Goal: Transaction & Acquisition: Obtain resource

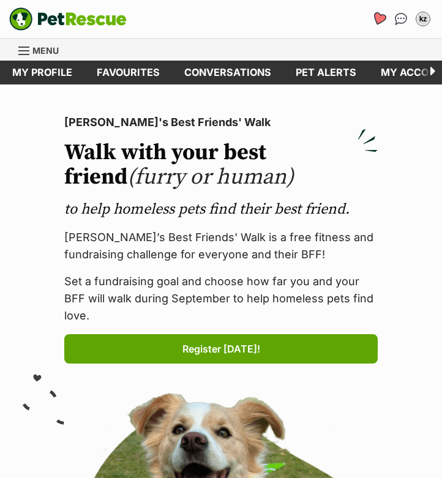
click at [380, 12] on link "Favourites" at bounding box center [378, 18] width 25 height 25
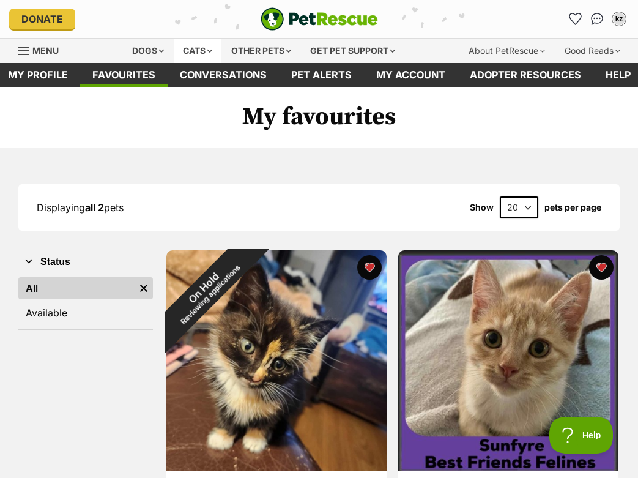
click at [176, 47] on div "Cats" at bounding box center [197, 51] width 46 height 24
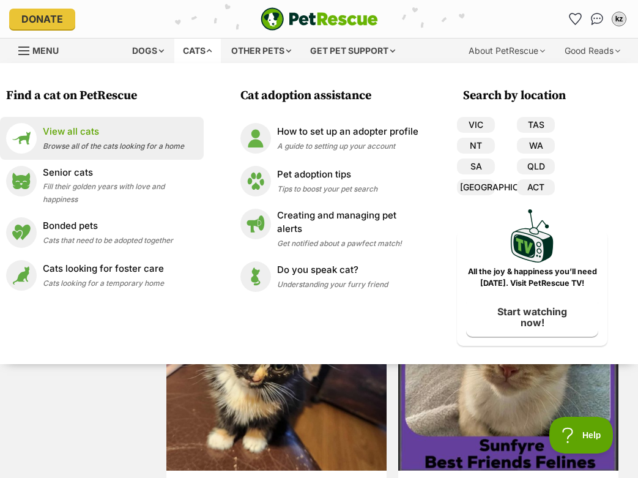
click at [84, 136] on p "View all cats" at bounding box center [113, 132] width 141 height 14
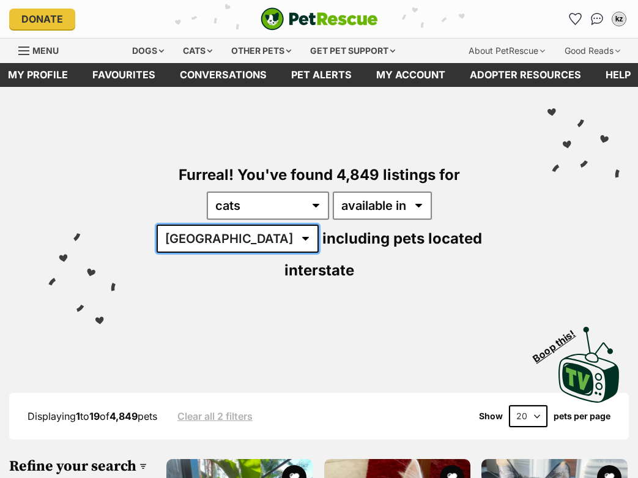
click at [319, 224] on select "Australia ACT NSW NT QLD SA TAS VIC WA" at bounding box center [238, 238] width 162 height 28
select select "QLD"
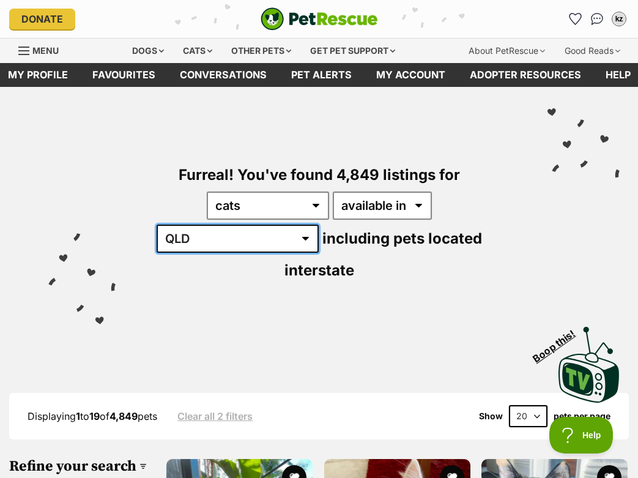
click at [319, 224] on select "Australia ACT NSW NT QLD SA TAS VIC WA" at bounding box center [238, 238] width 162 height 28
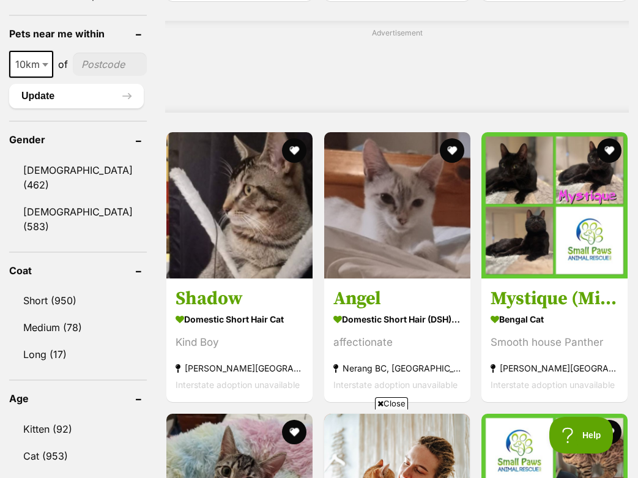
scroll to position [1081, 0]
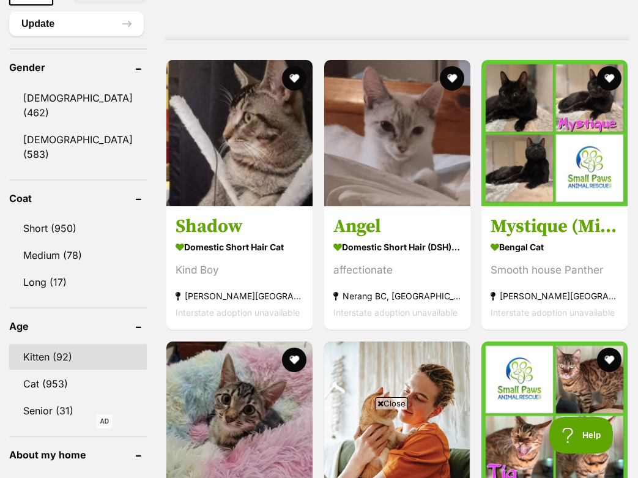
click at [81, 344] on link "Kitten (92)" at bounding box center [78, 357] width 138 height 26
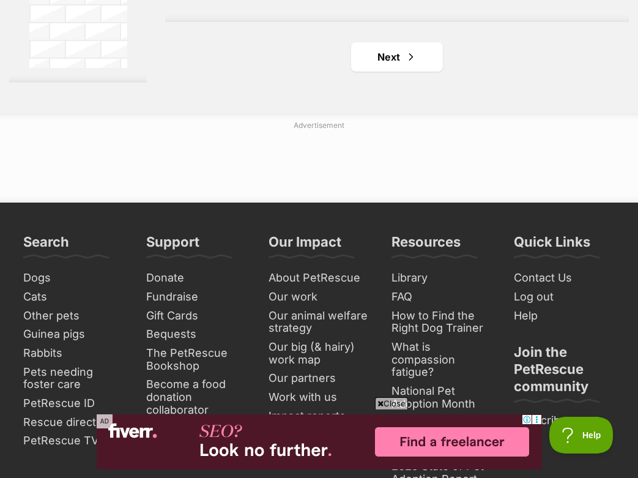
scroll to position [2680, 0]
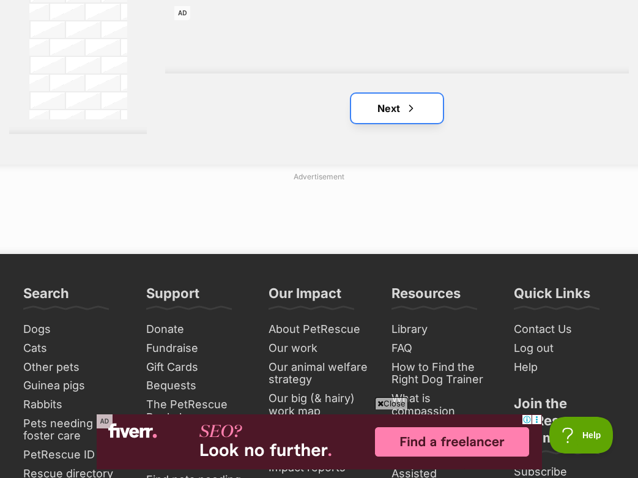
click at [365, 123] on link "Next" at bounding box center [397, 108] width 92 height 29
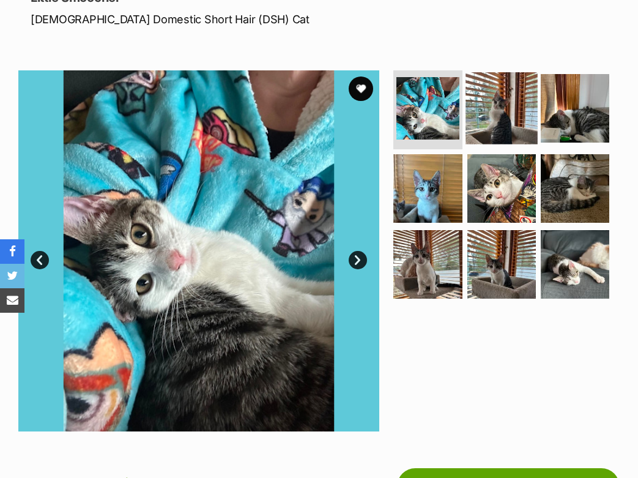
click at [484, 118] on img at bounding box center [502, 108] width 72 height 72
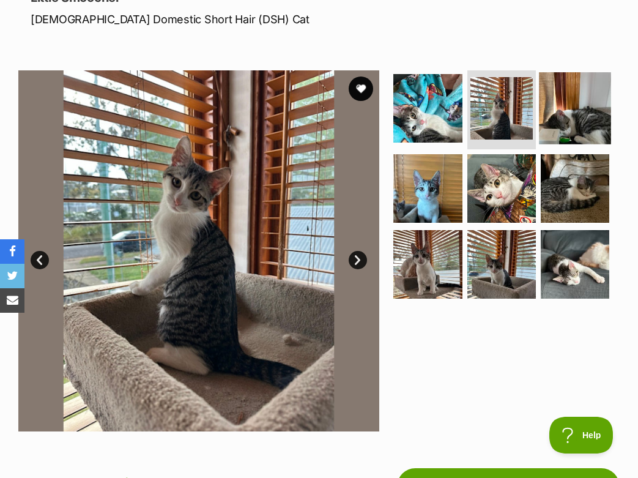
click at [571, 141] on img at bounding box center [575, 108] width 72 height 72
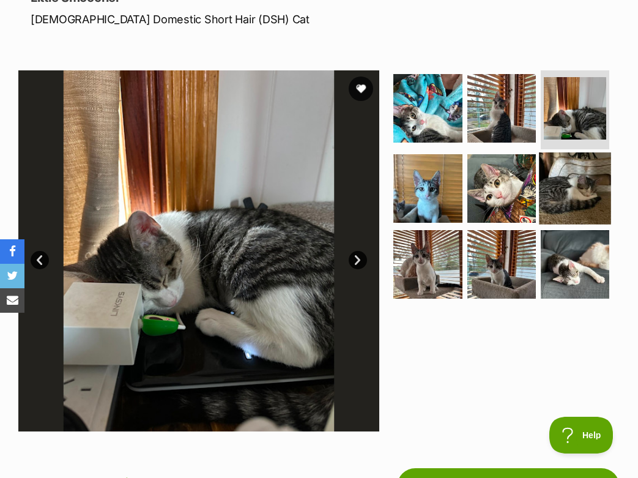
click at [577, 191] on img at bounding box center [575, 188] width 72 height 72
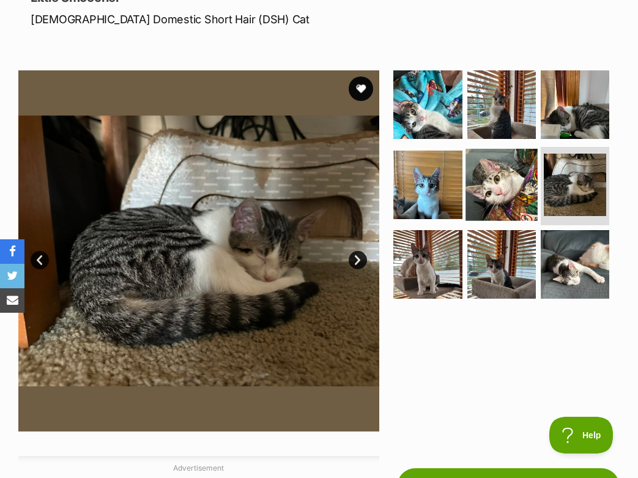
click at [505, 184] on img at bounding box center [502, 185] width 72 height 72
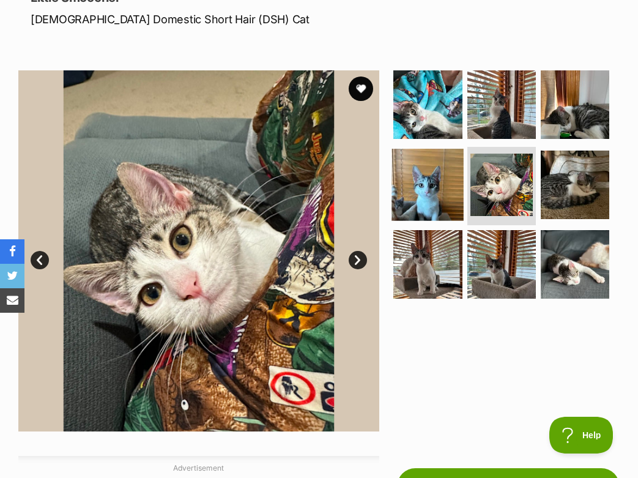
click at [417, 192] on img at bounding box center [428, 185] width 72 height 72
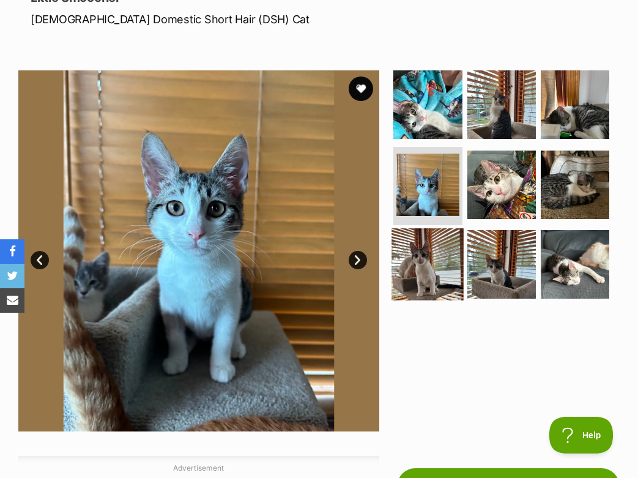
click at [423, 255] on img at bounding box center [428, 264] width 72 height 72
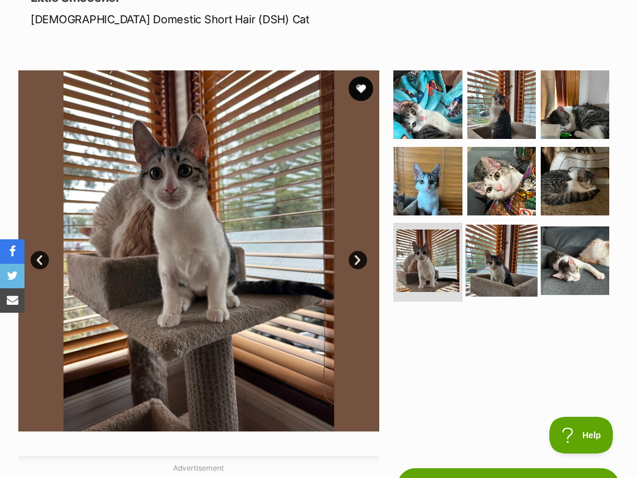
click at [497, 260] on img at bounding box center [502, 260] width 72 height 72
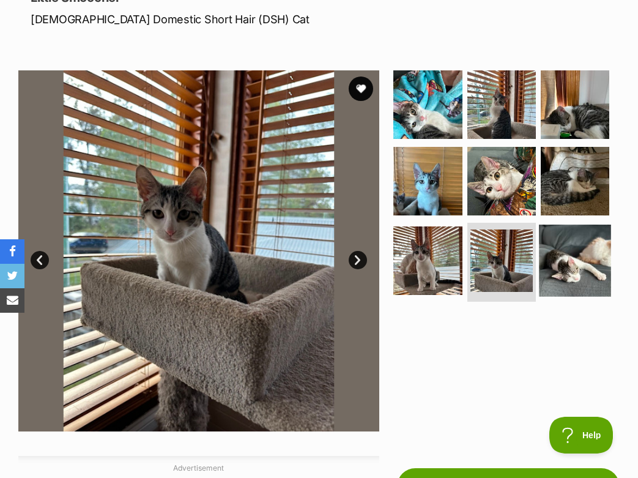
click at [554, 259] on img at bounding box center [575, 260] width 72 height 72
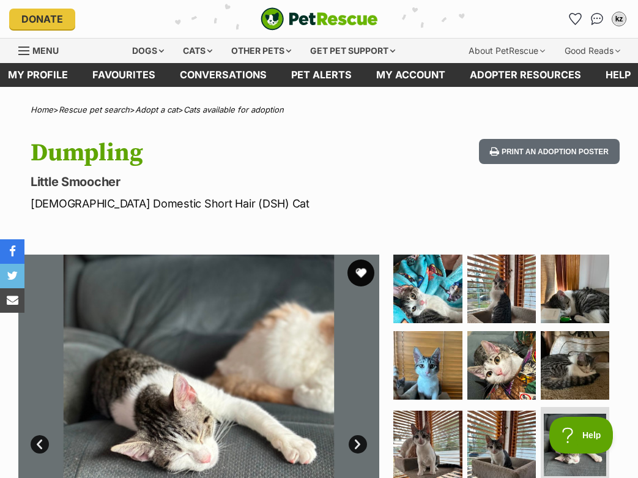
click at [360, 271] on button "favourite" at bounding box center [360, 272] width 27 height 27
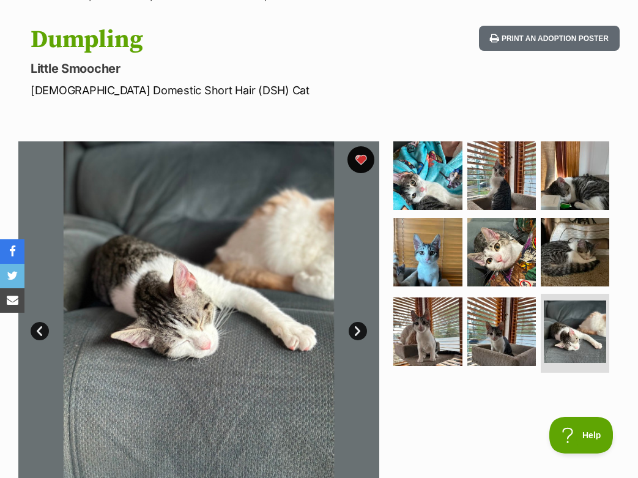
scroll to position [216, 0]
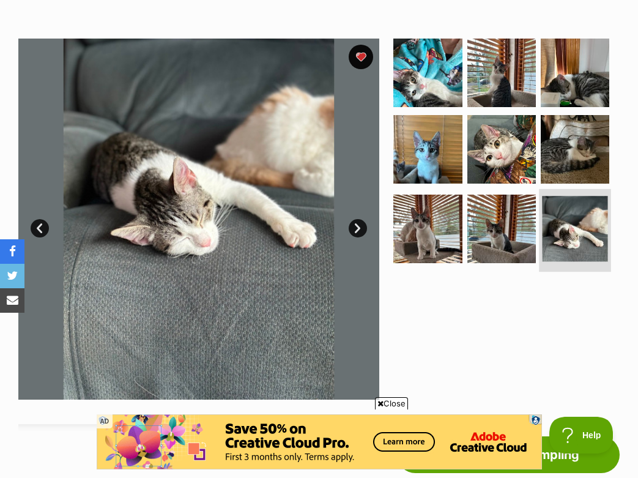
click at [567, 253] on img at bounding box center [574, 228] width 65 height 65
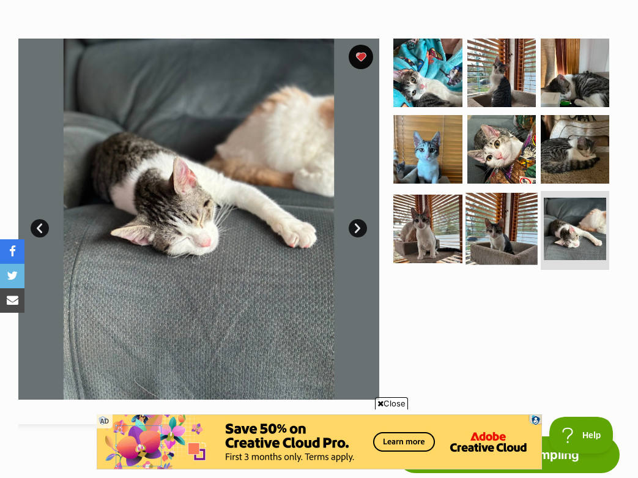
click at [502, 230] on img at bounding box center [502, 229] width 72 height 72
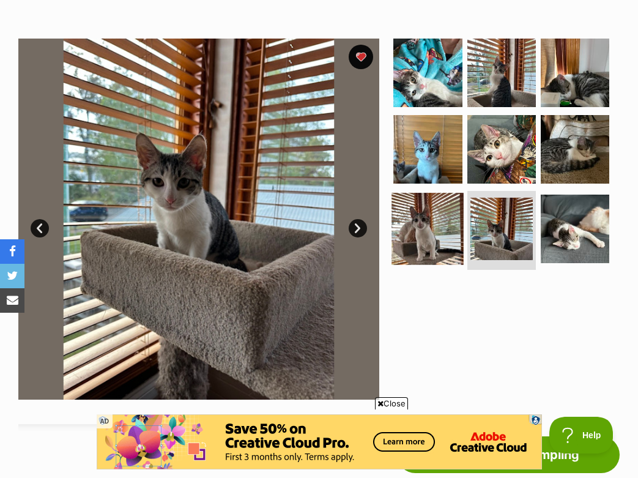
click at [448, 220] on img at bounding box center [428, 229] width 72 height 72
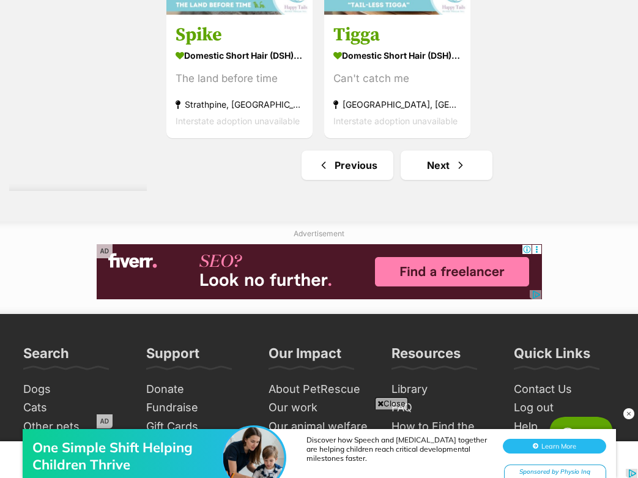
scroll to position [2789, 0]
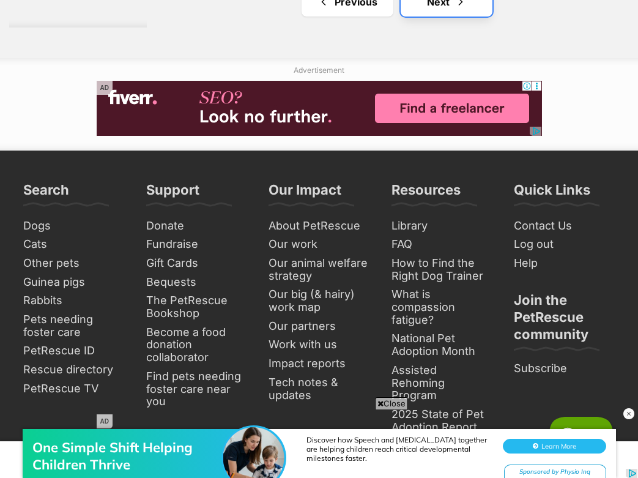
click at [417, 17] on link "Next" at bounding box center [447, 1] width 92 height 29
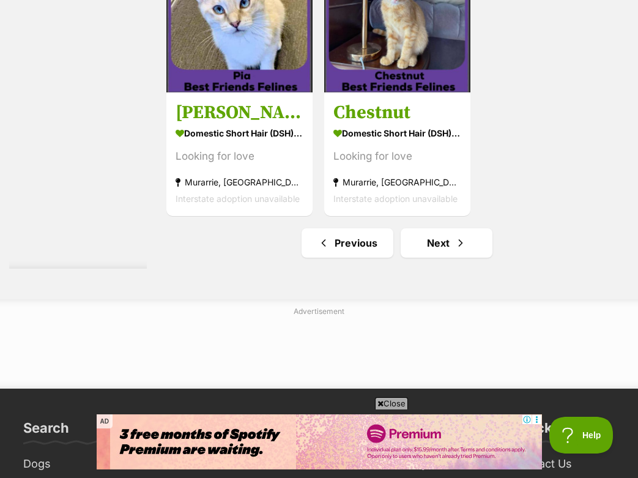
scroll to position [2701, 0]
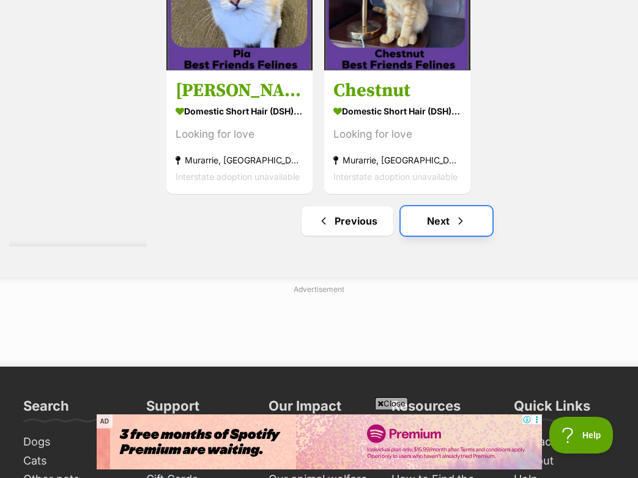
click at [445, 219] on link "Next" at bounding box center [447, 220] width 92 height 29
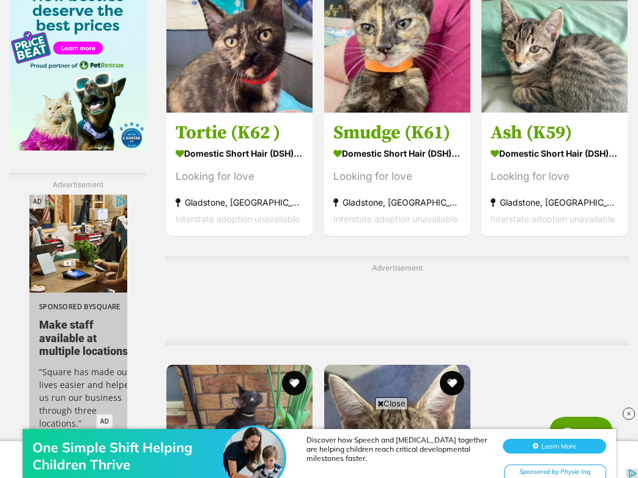
scroll to position [2461, 0]
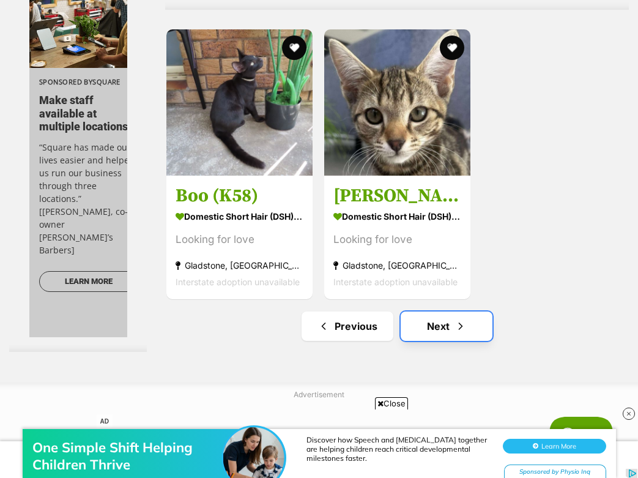
click at [454, 329] on span "Next page" at bounding box center [460, 326] width 12 height 15
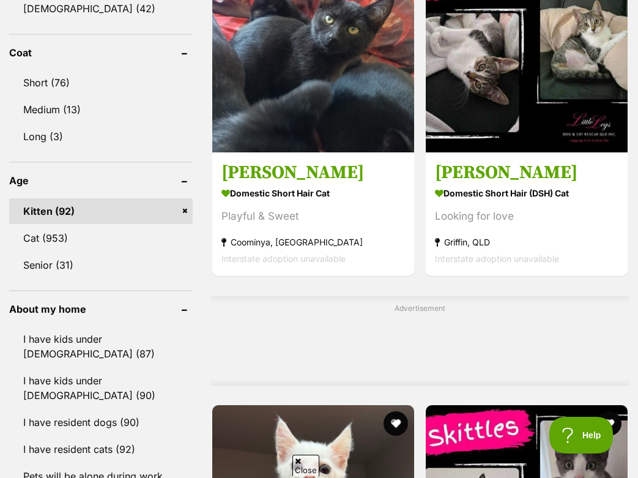
scroll to position [1523, 0]
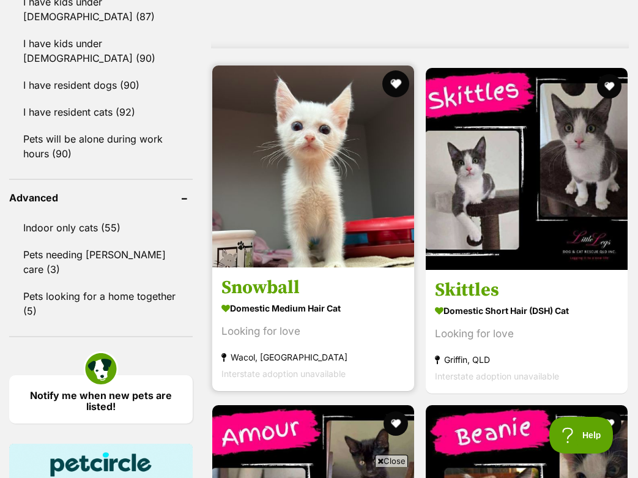
click at [398, 70] on button "favourite" at bounding box center [395, 83] width 27 height 27
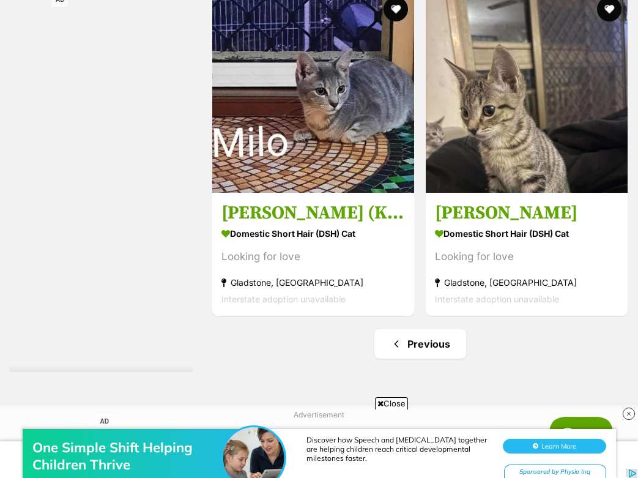
scroll to position [2393, 0]
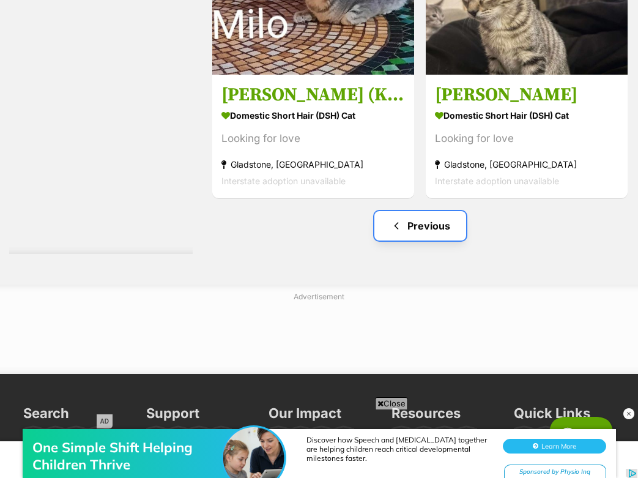
click at [423, 211] on link "Previous" at bounding box center [420, 225] width 92 height 29
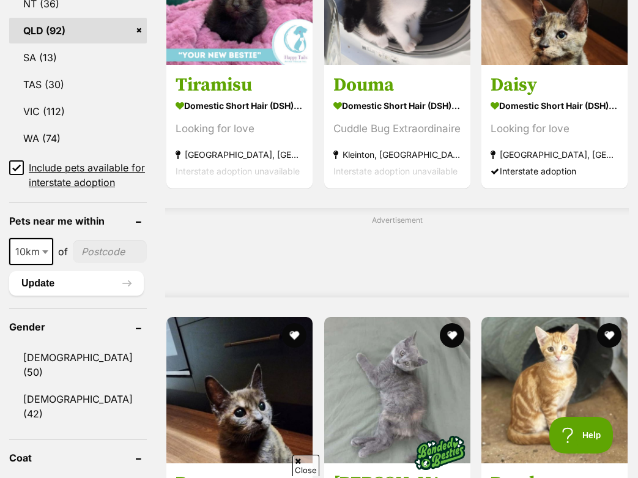
scroll to position [962, 0]
